Goal: Task Accomplishment & Management: Use online tool/utility

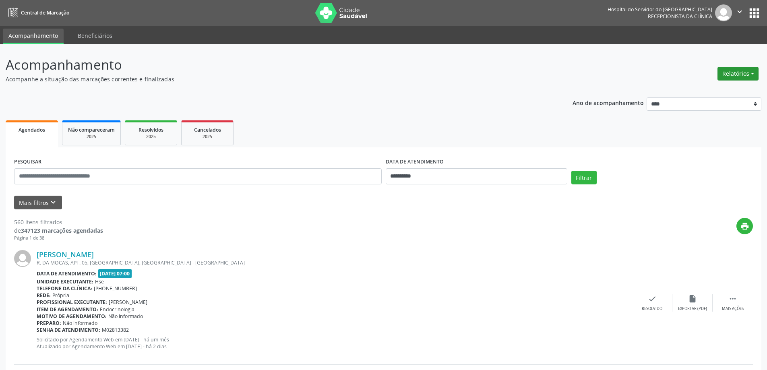
click at [734, 73] on button "Relatórios" at bounding box center [738, 74] width 41 height 14
click at [721, 85] on ul "Agendamentos Procedimentos realizados" at bounding box center [715, 96] width 87 height 29
click at [719, 89] on link "Agendamentos" at bounding box center [716, 90] width 87 height 11
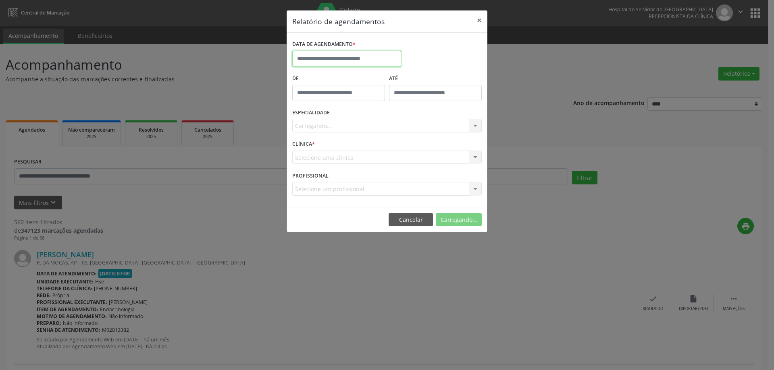
click at [340, 54] on input "text" at bounding box center [346, 59] width 109 height 16
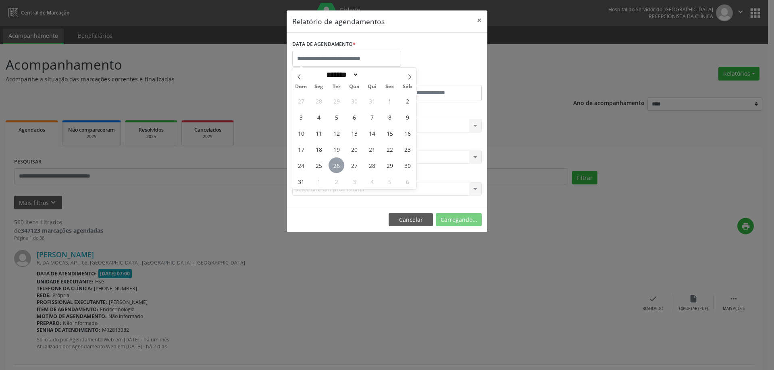
click at [336, 168] on span "26" at bounding box center [336, 166] width 16 height 16
type input "**********"
click at [336, 168] on span "26" at bounding box center [336, 166] width 16 height 16
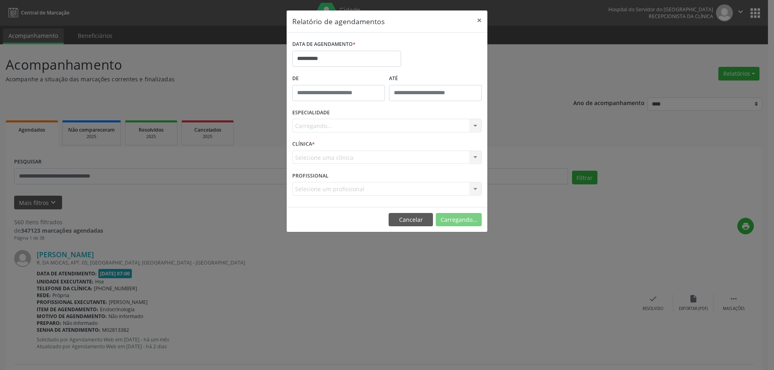
click at [321, 123] on div "Carregando... Nenhum resultado encontrado para: " " Não há nenhuma opção para s…" at bounding box center [386, 126] width 189 height 14
click at [411, 128] on div "Seleciona uma especialidade" at bounding box center [386, 126] width 189 height 14
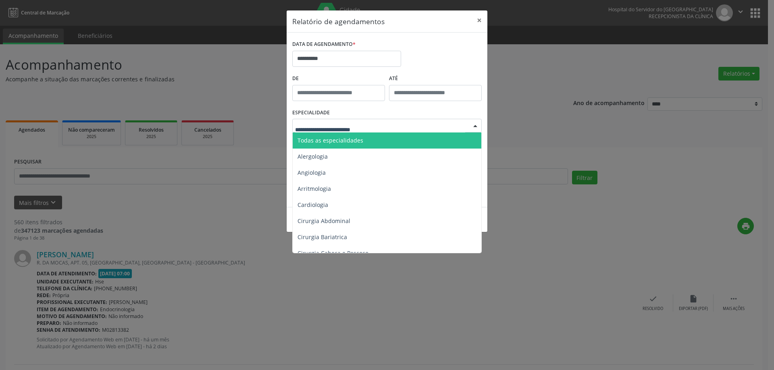
click at [386, 143] on span "Todas as especialidades" at bounding box center [387, 141] width 190 height 16
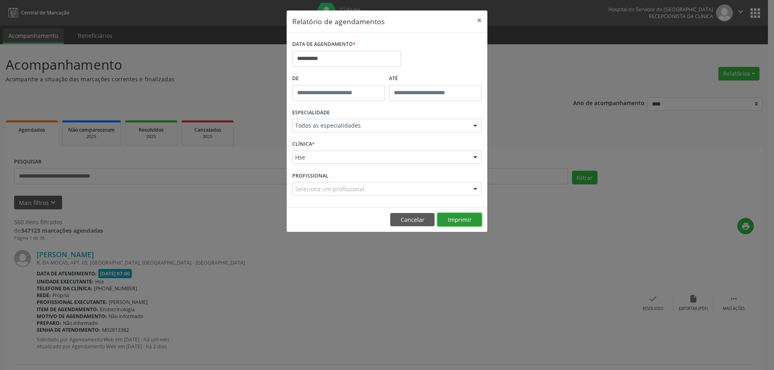
click at [452, 217] on button "Imprimir" at bounding box center [459, 220] width 44 height 14
